Goal: Communication & Community: Answer question/provide support

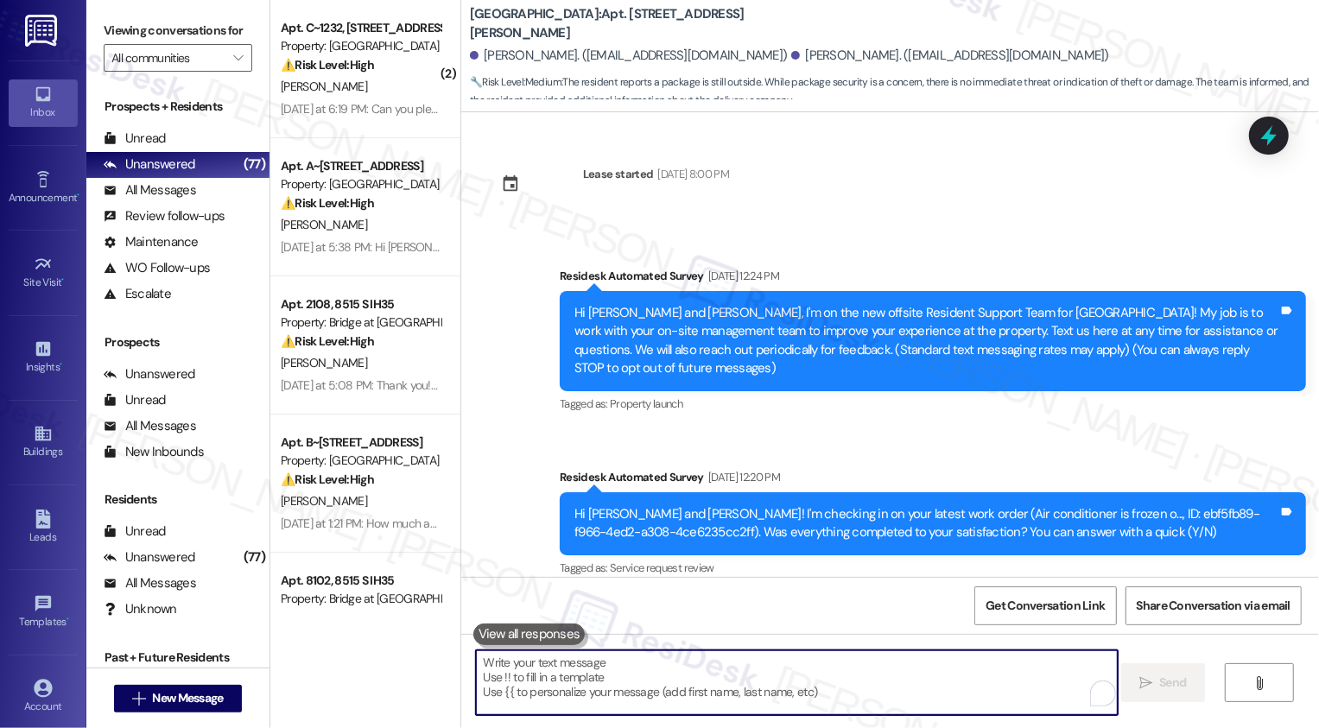
scroll to position [2499, 0]
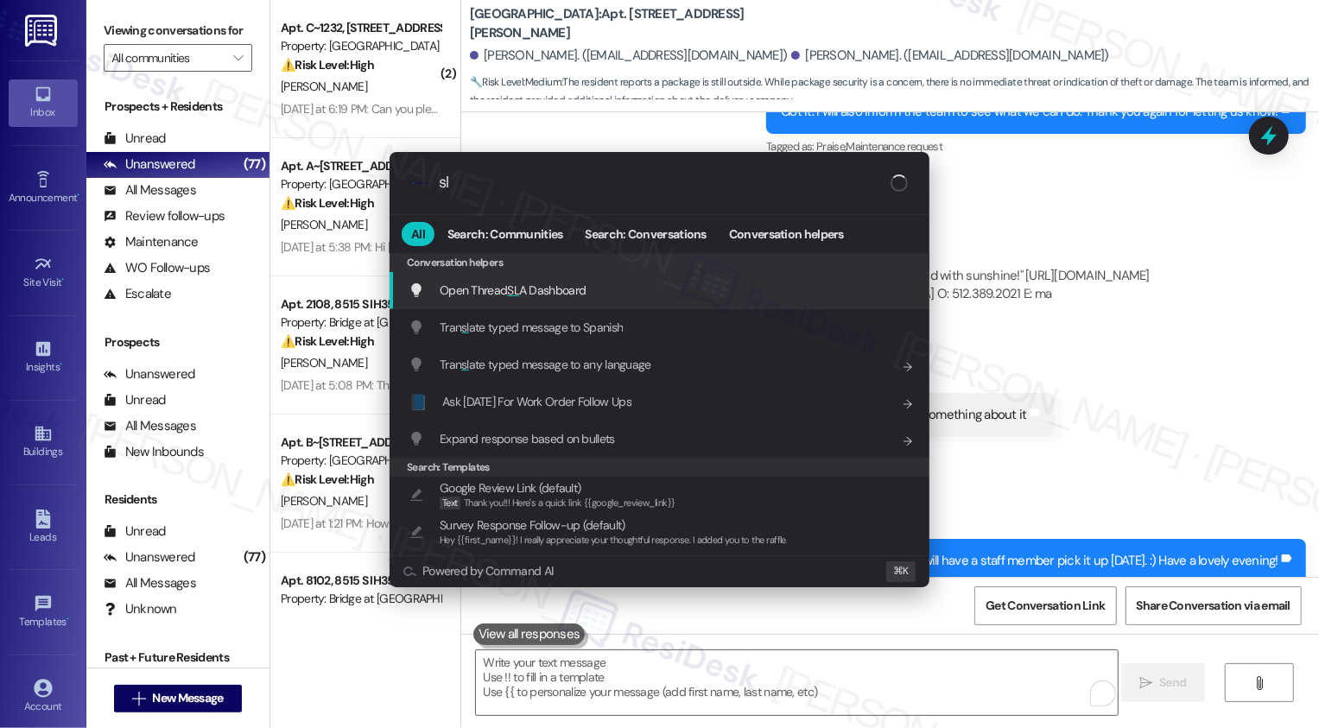
type input "sla"
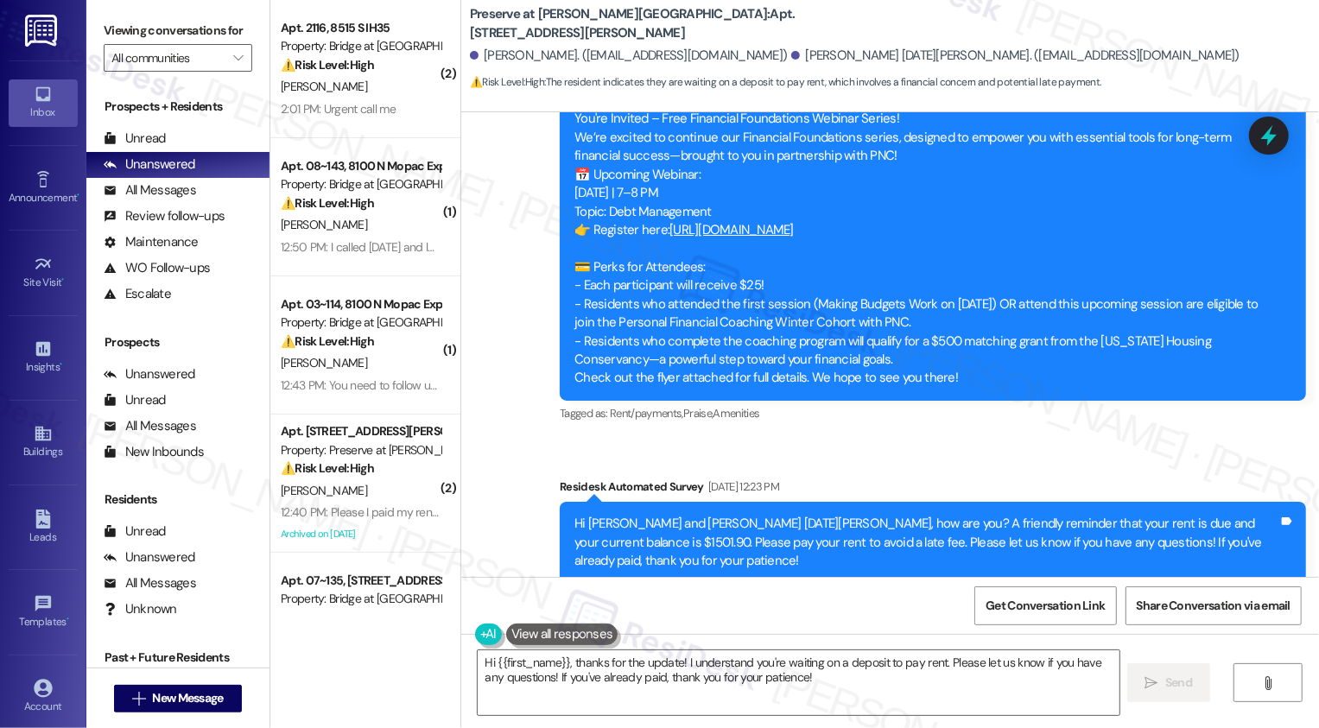
scroll to position [17776, 0]
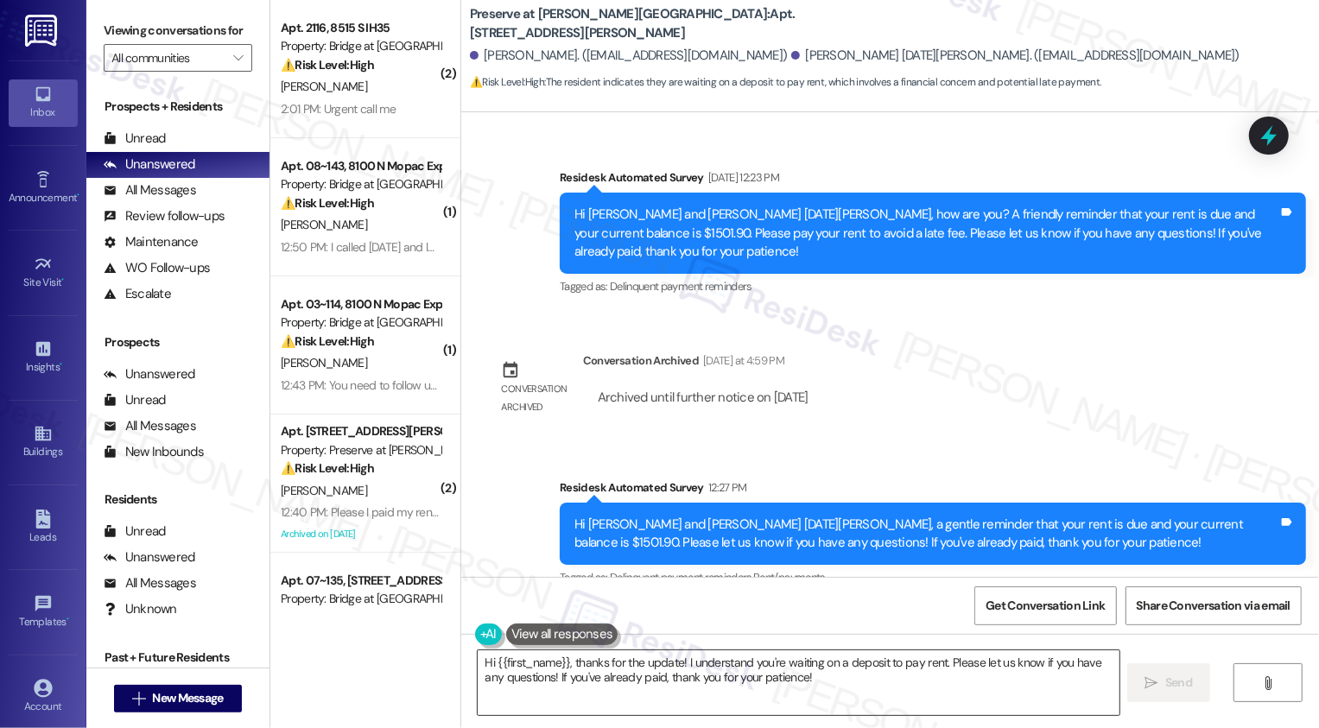
click at [596, 681] on textarea "Hi {{first_name}}, thanks for the update! I understand you're waiting on a depo…" at bounding box center [799, 682] width 642 height 65
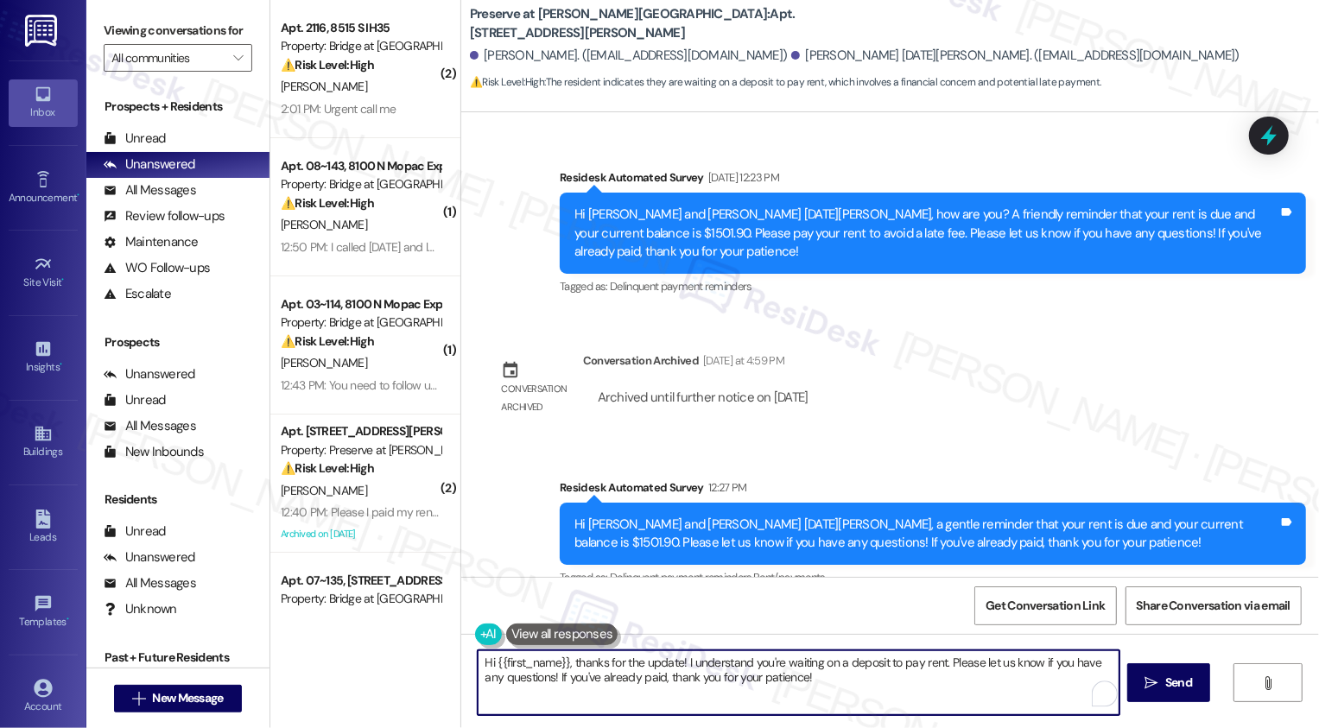
click at [596, 681] on textarea "Hi {{first_name}}, thanks for the update! I understand you're waiting on a depo…" at bounding box center [799, 682] width 642 height 65
drag, startPoint x: 940, startPoint y: 660, endPoint x: 964, endPoint y: 708, distance: 53.7
click at [964, 708] on textarea "Hi {{first_name}}, thanks for the update! I understand you're waiting on a depo…" at bounding box center [799, 682] width 642 height 65
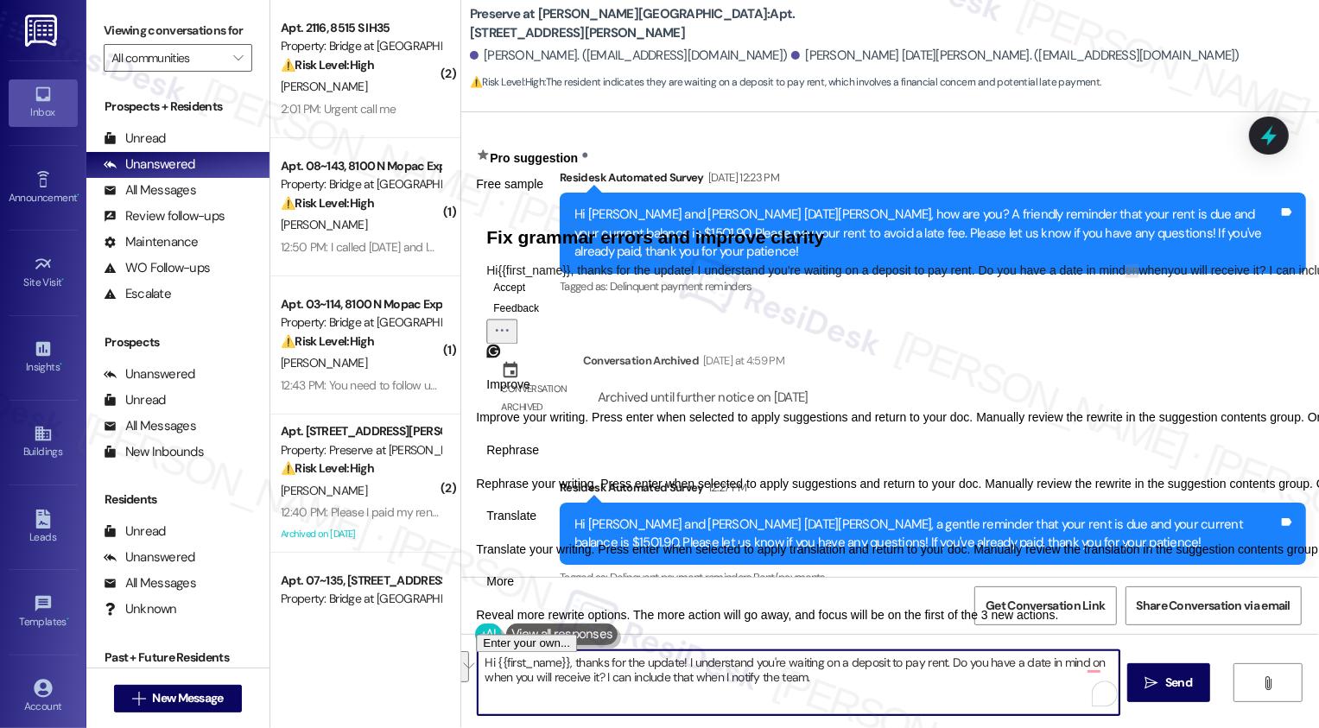
click at [539, 459] on span "Rephrase" at bounding box center [512, 450] width 53 height 18
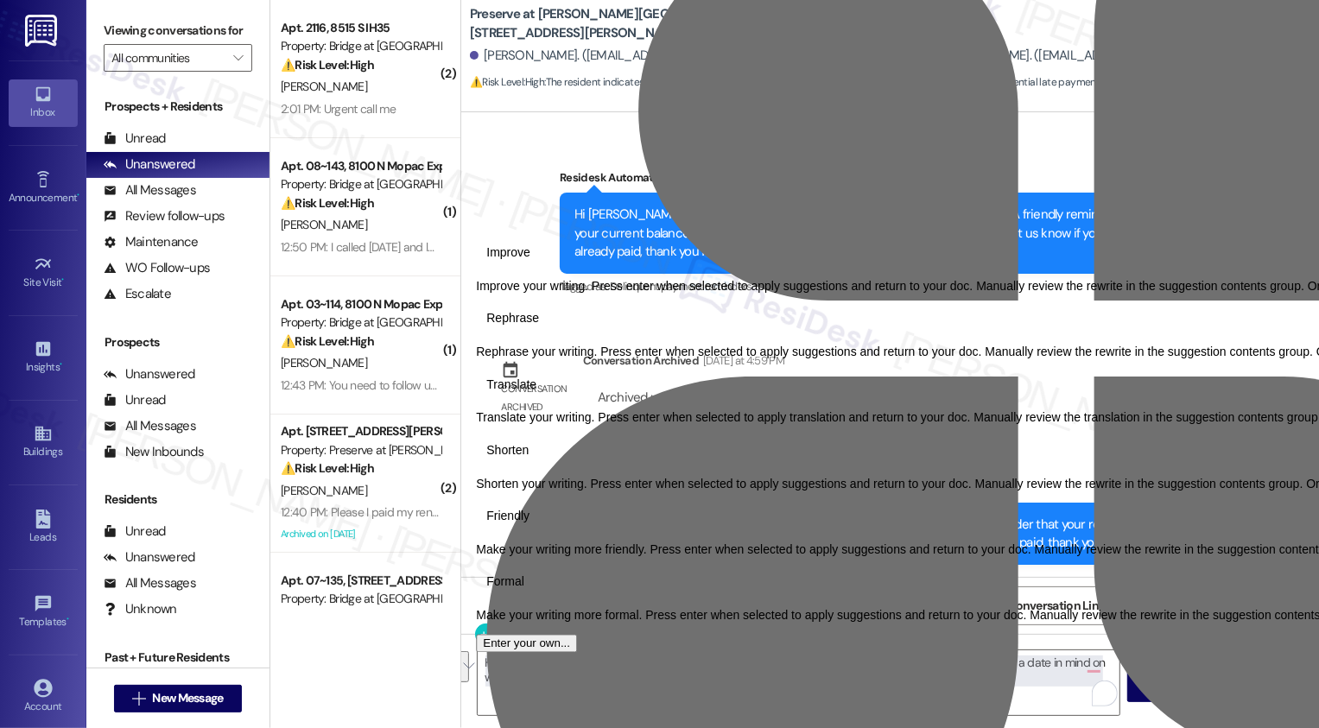
click at [529, 526] on span "Friendly" at bounding box center [507, 517] width 43 height 18
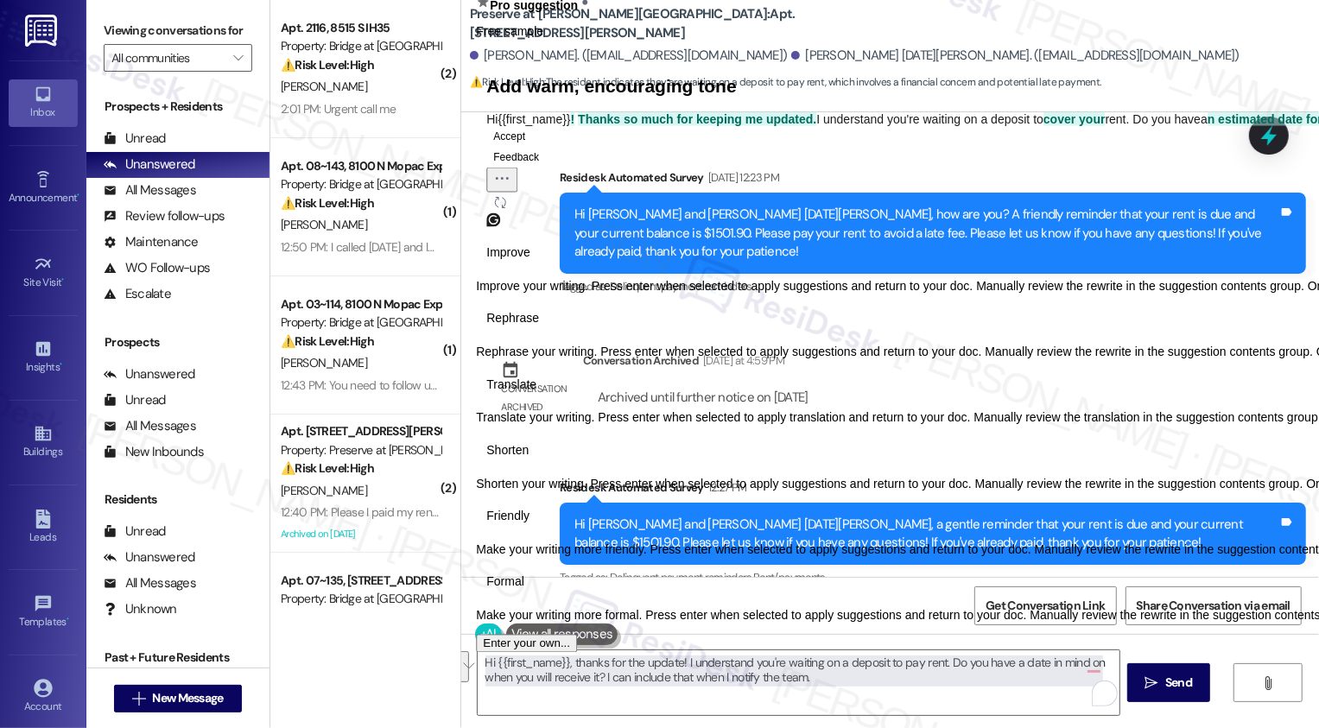
click at [530, 146] on button "Accept" at bounding box center [509, 135] width 46 height 21
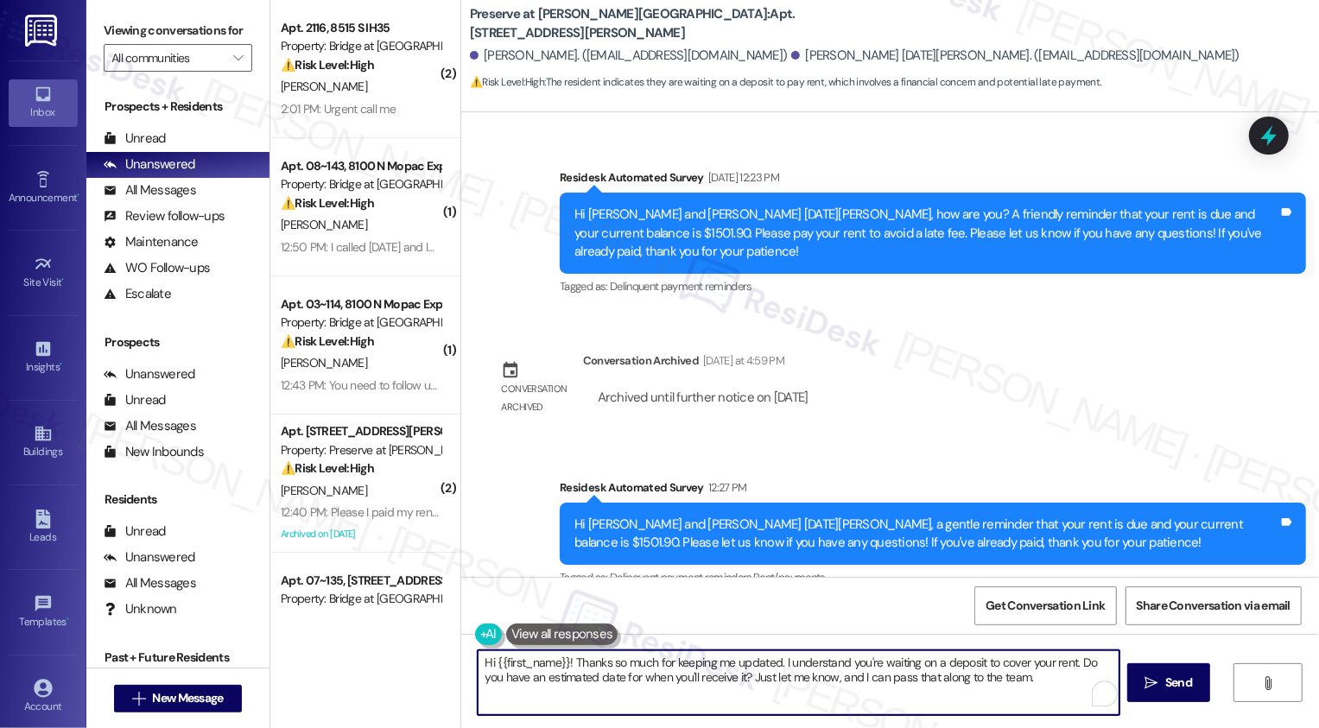
click at [762, 670] on textarea "Hi {{first_name}}! Thanks so much for keeping me updated. I understand you're w…" at bounding box center [799, 682] width 642 height 65
click at [884, 670] on textarea "Hi {{first_name}}! Thanks so much for keeping me updated. I understand you're w…" at bounding box center [799, 682] width 642 height 65
click at [1000, 678] on textarea "Hi {{first_name}}! Thanks so much for keeping me updated. I understand you're w…" at bounding box center [799, 682] width 642 height 65
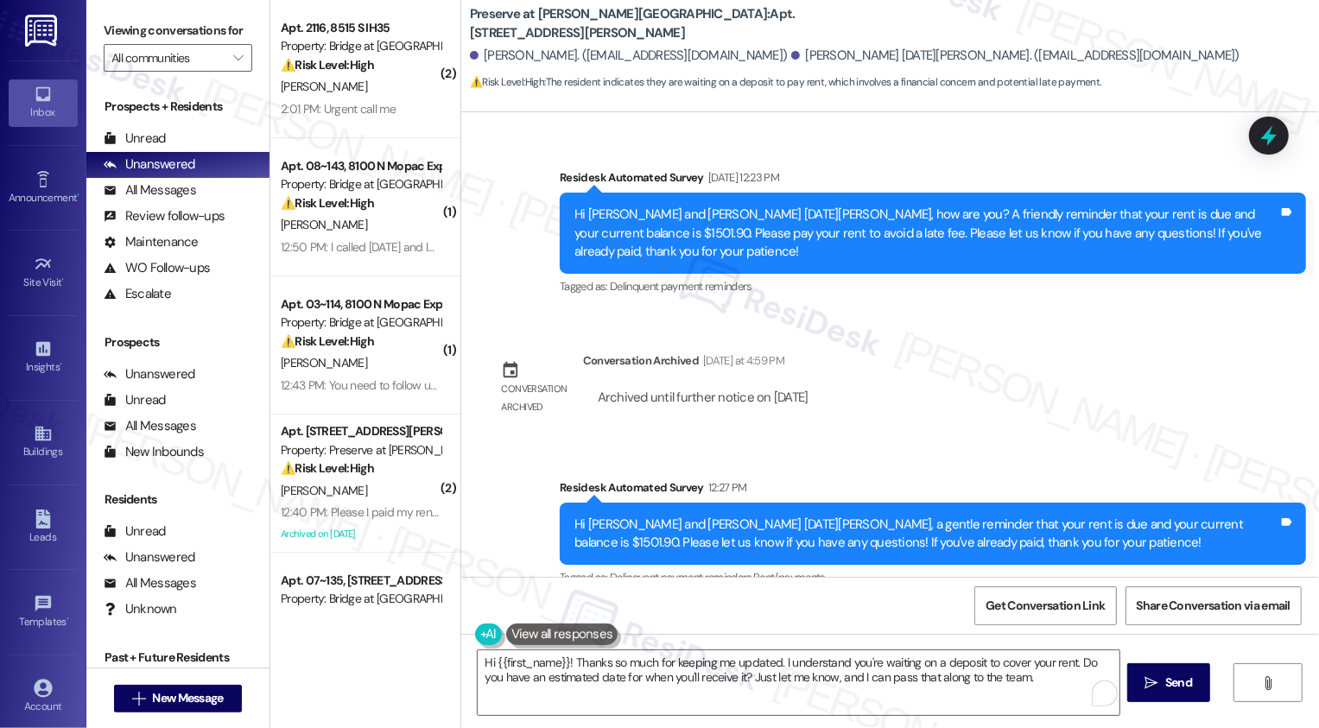
click at [490, 642] on div "[PERSON_NAME] 12:28 PM" at bounding box center [627, 654] width 281 height 24
copy div "[PERSON_NAME]"
click at [534, 663] on textarea "Hi {{first_name}}! Thanks so much for keeping me updated. I understand you're w…" at bounding box center [799, 682] width 642 height 65
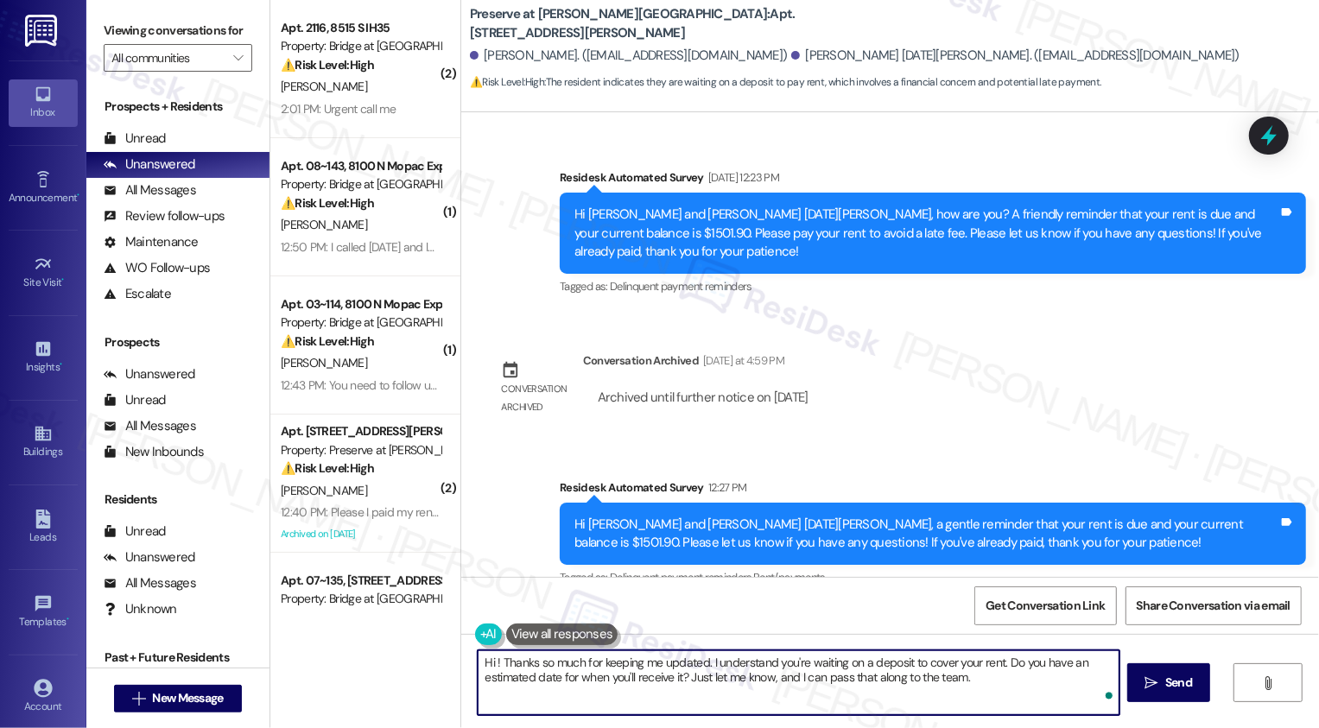
paste textarea "[PERSON_NAME]"
type textarea "Hi [PERSON_NAME]! Thanks so much for keeping me updated. I understand you're wa…"
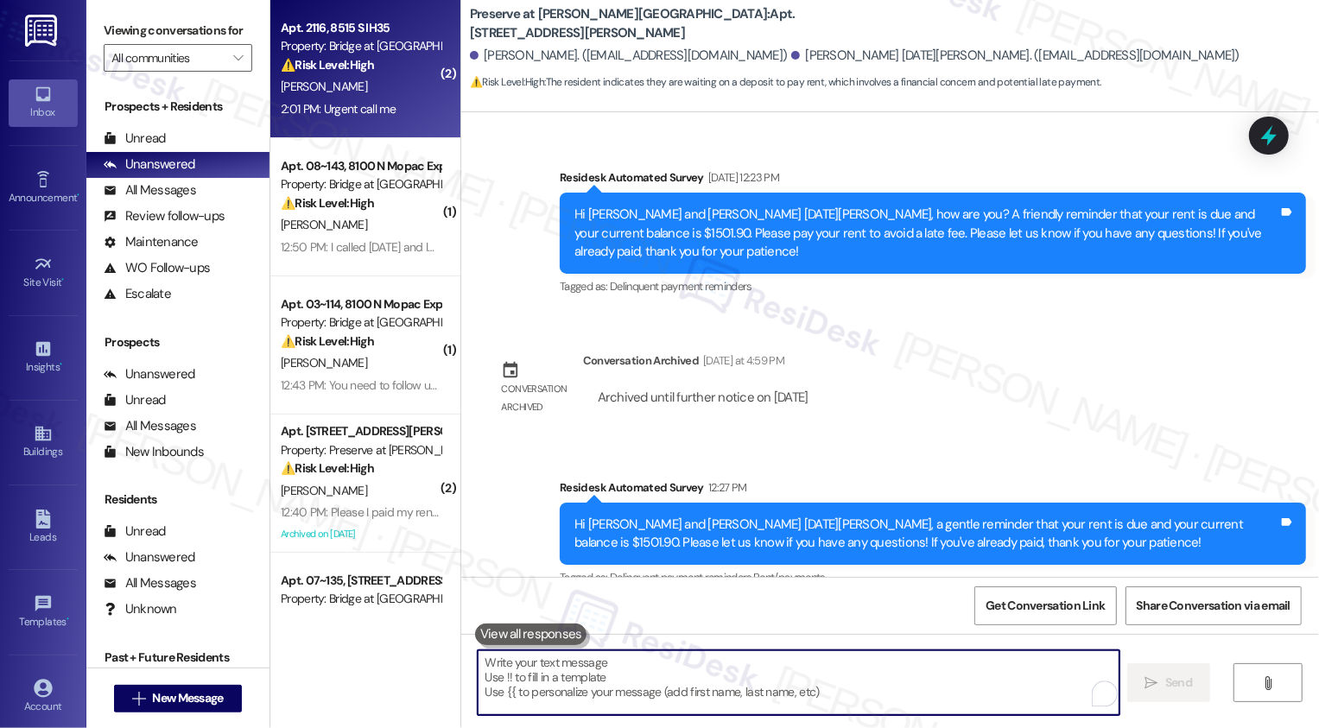
scroll to position [17775, 0]
